Goal: Task Accomplishment & Management: Use online tool/utility

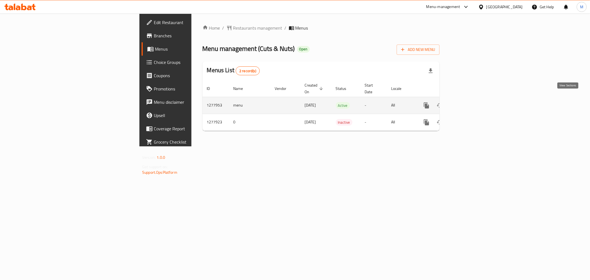
click at [473, 99] on link "enhanced table" at bounding box center [466, 105] width 13 height 13
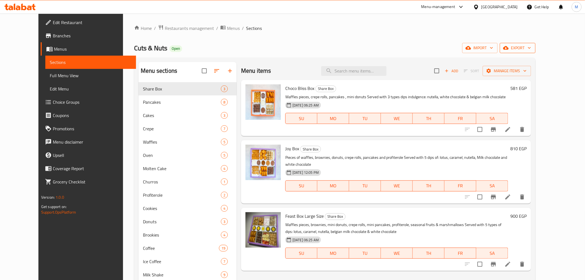
click at [531, 51] on span "export" at bounding box center [517, 48] width 27 height 7
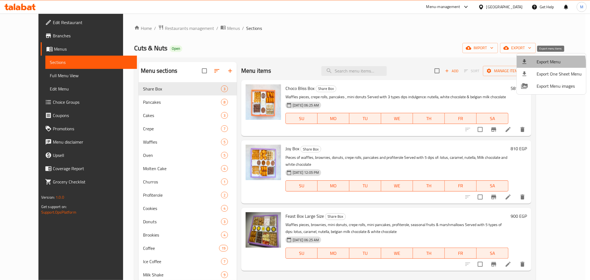
click at [544, 64] on span "Export Menu" at bounding box center [559, 61] width 45 height 7
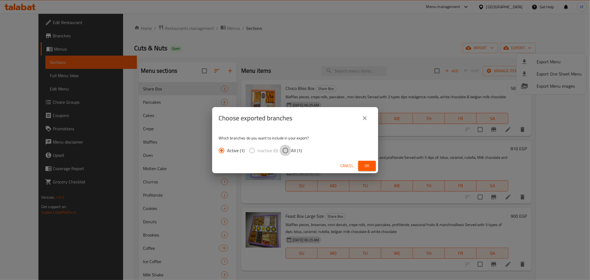
click at [290, 149] on input "All (1)" at bounding box center [286, 151] width 12 height 12
radio input "true"
click at [363, 165] on span "Ok" at bounding box center [367, 165] width 9 height 7
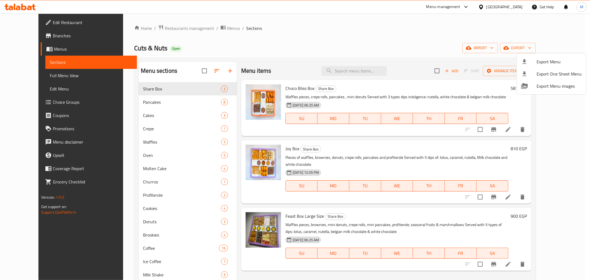
click at [33, 35] on div at bounding box center [295, 140] width 590 height 280
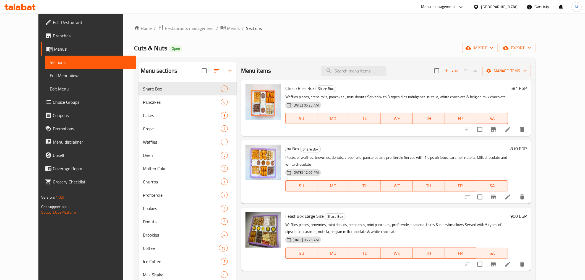
click at [53, 33] on span "Branches" at bounding box center [92, 35] width 79 height 7
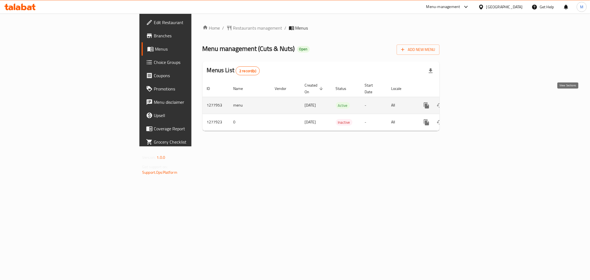
click at [470, 102] on icon "enhanced table" at bounding box center [466, 105] width 7 height 7
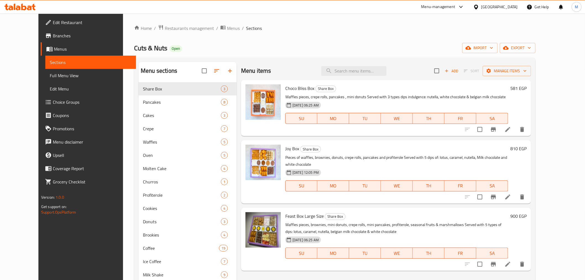
click at [53, 37] on span "Branches" at bounding box center [92, 35] width 79 height 7
